Goal: Navigation & Orientation: Understand site structure

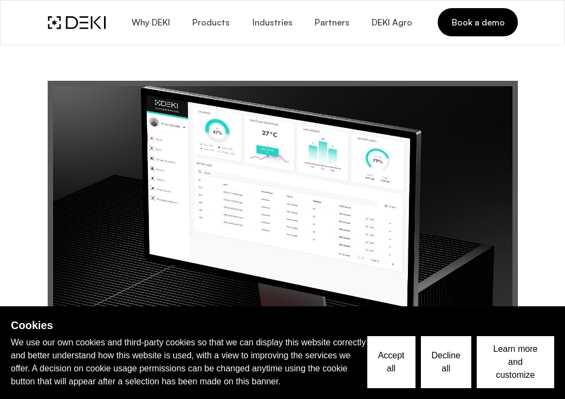
scroll to position [468, 0]
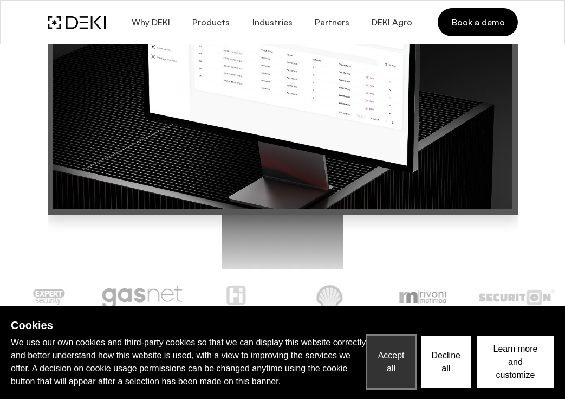
click at [392, 364] on button "Accept all" at bounding box center [391, 362] width 48 height 52
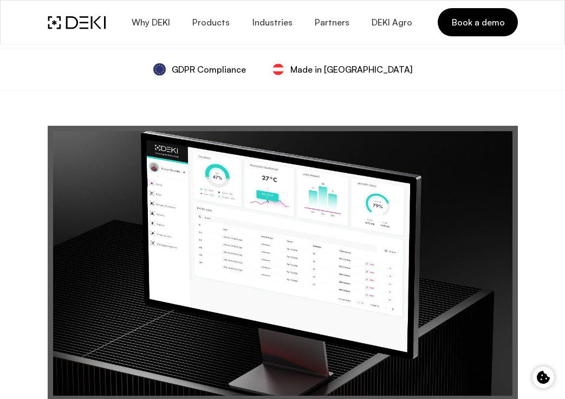
scroll to position [0, 0]
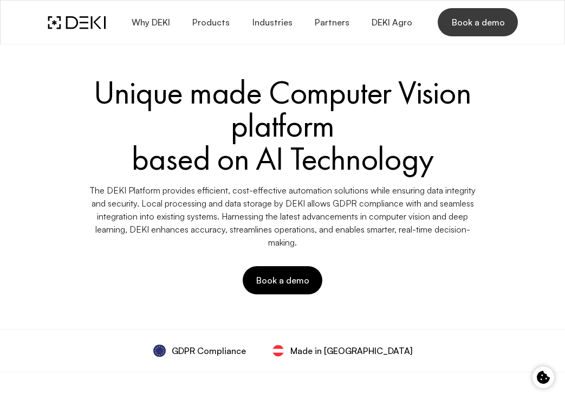
click at [479, 23] on span "Book a demo" at bounding box center [478, 22] width 54 height 12
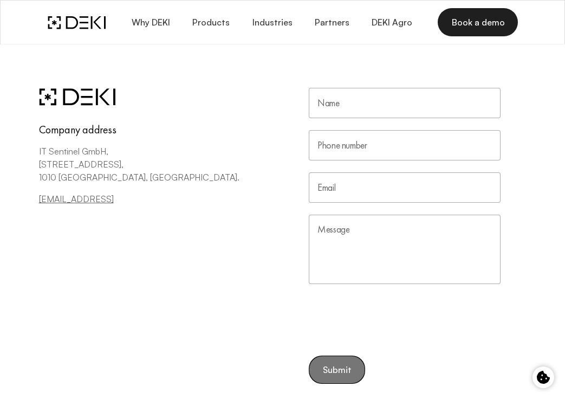
scroll to position [125, 0]
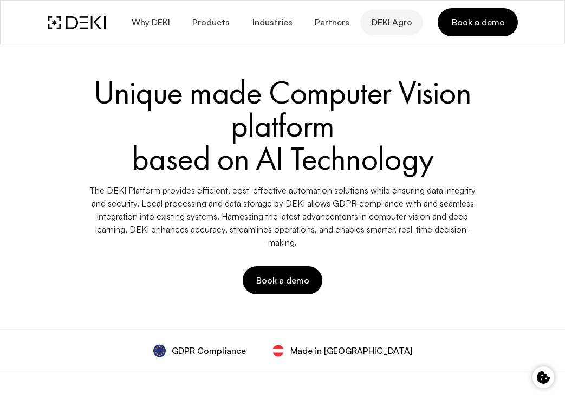
click at [392, 22] on span "DEKI Agro" at bounding box center [391, 22] width 41 height 10
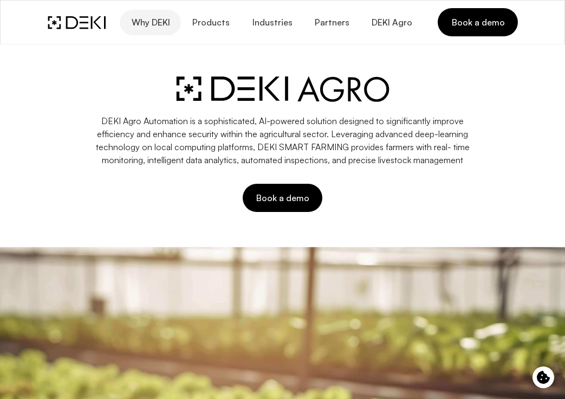
click at [165, 20] on span "Why DEKI" at bounding box center [150, 22] width 39 height 10
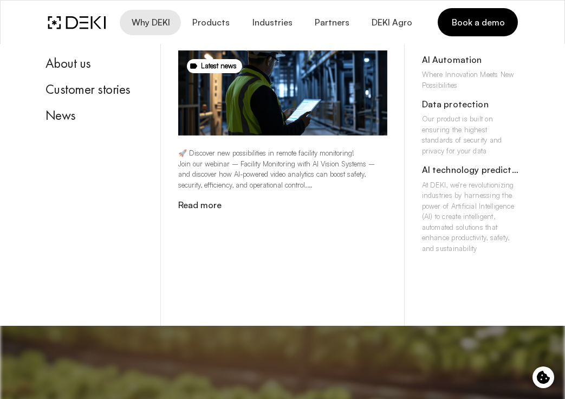
click at [72, 19] on img at bounding box center [77, 23] width 58 height 14
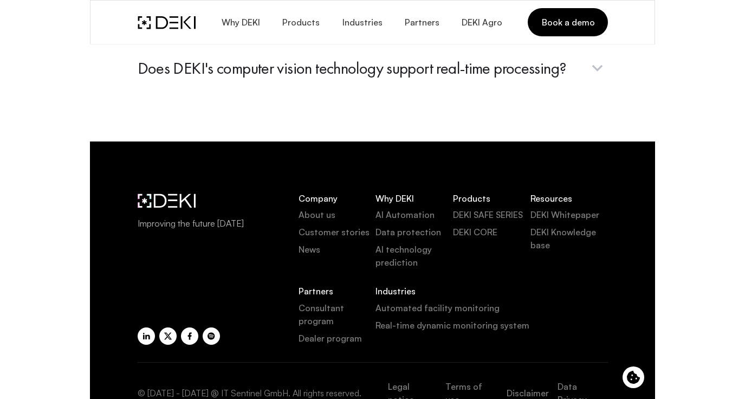
scroll to position [4391, 0]
